Goal: Transaction & Acquisition: Purchase product/service

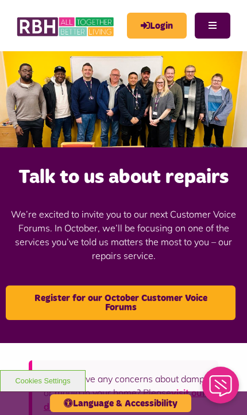
click at [171, 25] on link "Login" at bounding box center [157, 26] width 60 height 26
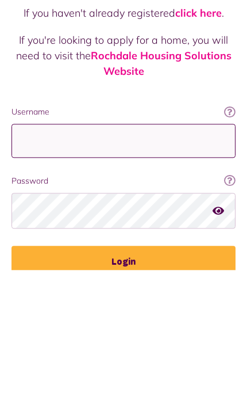
type input "**********"
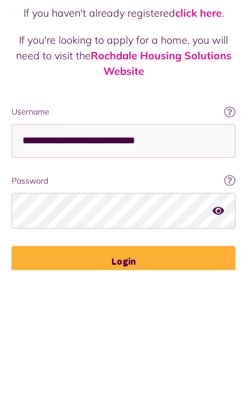
click at [124, 391] on button "Login" at bounding box center [124, 407] width 224 height 32
click at [158, 391] on button "Login" at bounding box center [124, 407] width 224 height 32
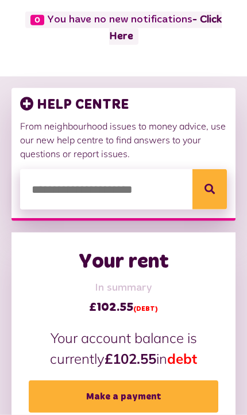
scroll to position [111, 0]
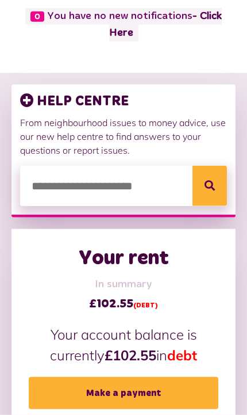
click at [170, 397] on link "Make a payment" at bounding box center [124, 393] width 190 height 32
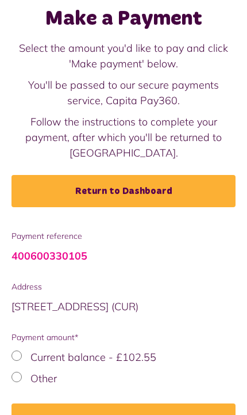
scroll to position [85, 0]
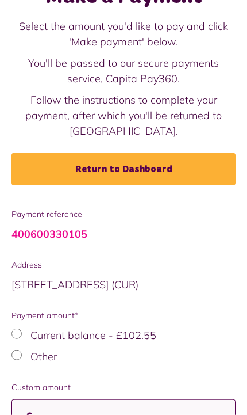
click at [153, 414] on input "Custom amount" at bounding box center [124, 416] width 224 height 34
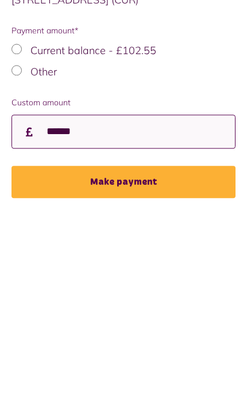
type input "******"
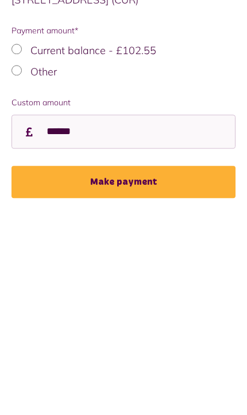
click at [163, 317] on button "Make payment" at bounding box center [124, 333] width 224 height 32
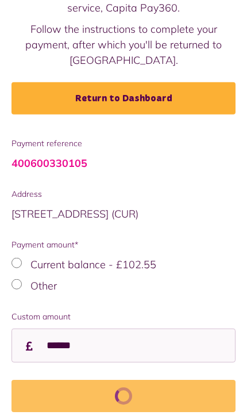
scroll to position [182, 0]
